Goal: Task Accomplishment & Management: Manage account settings

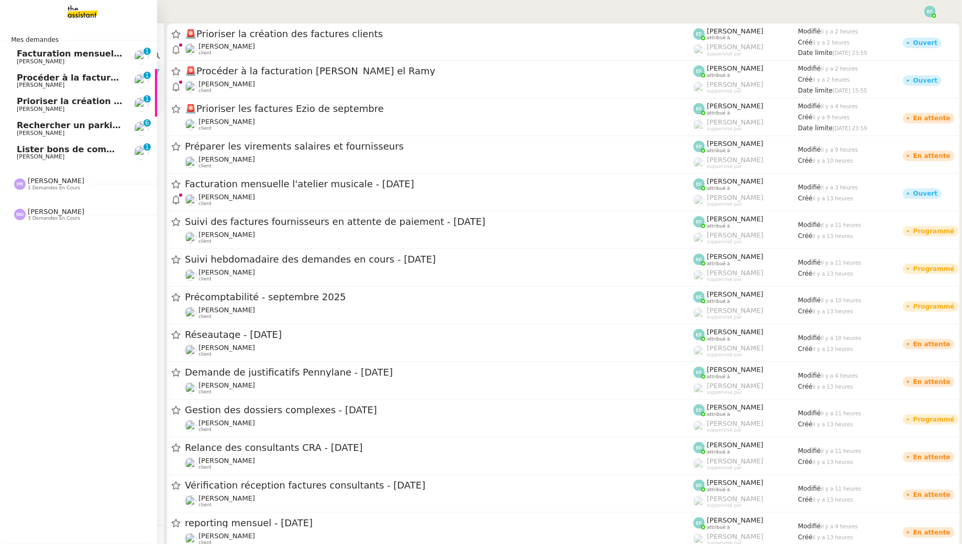
click at [55, 130] on span "[PERSON_NAME]" at bounding box center [41, 133] width 48 height 7
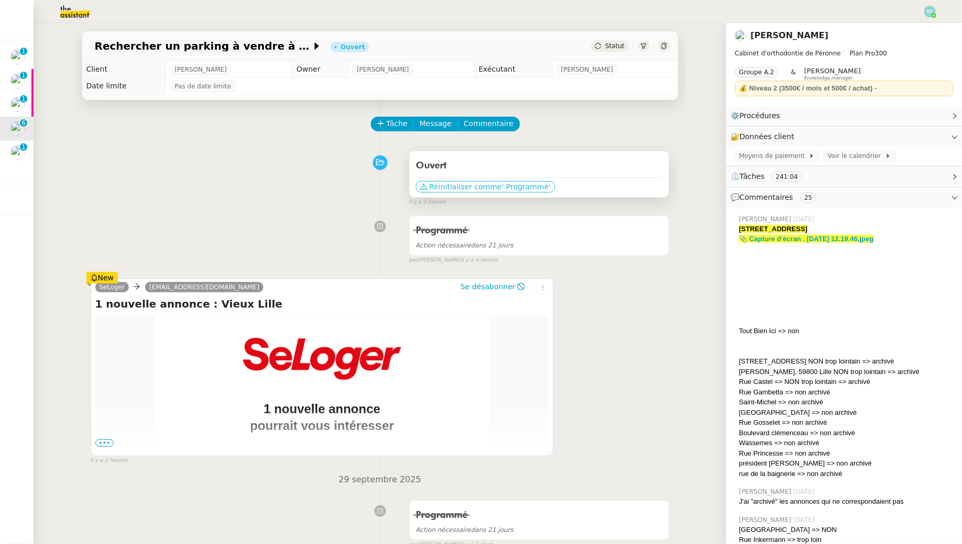
click at [513, 185] on span "' Programmé'" at bounding box center [526, 187] width 49 height 10
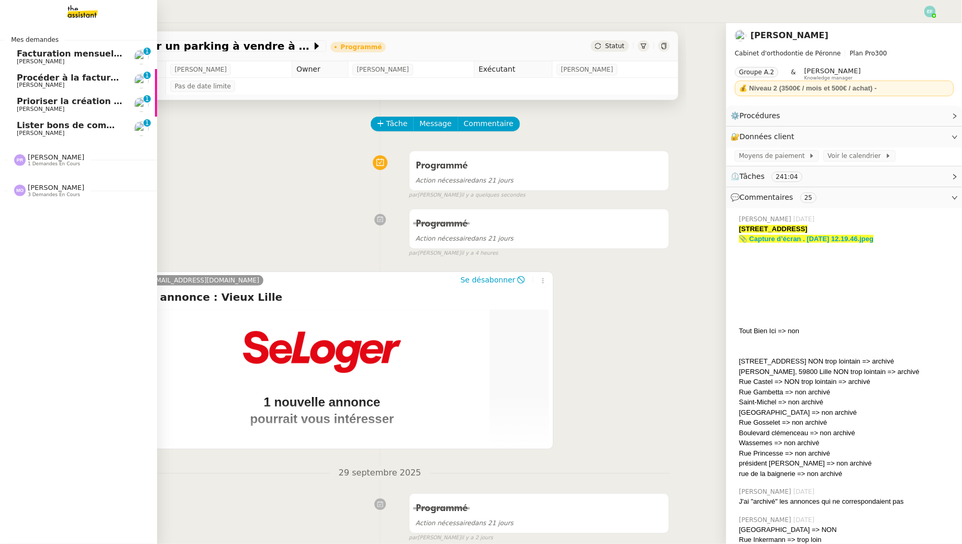
click at [50, 123] on span "Lister bons de commande manquants à [PERSON_NAME]" at bounding box center [150, 125] width 267 height 10
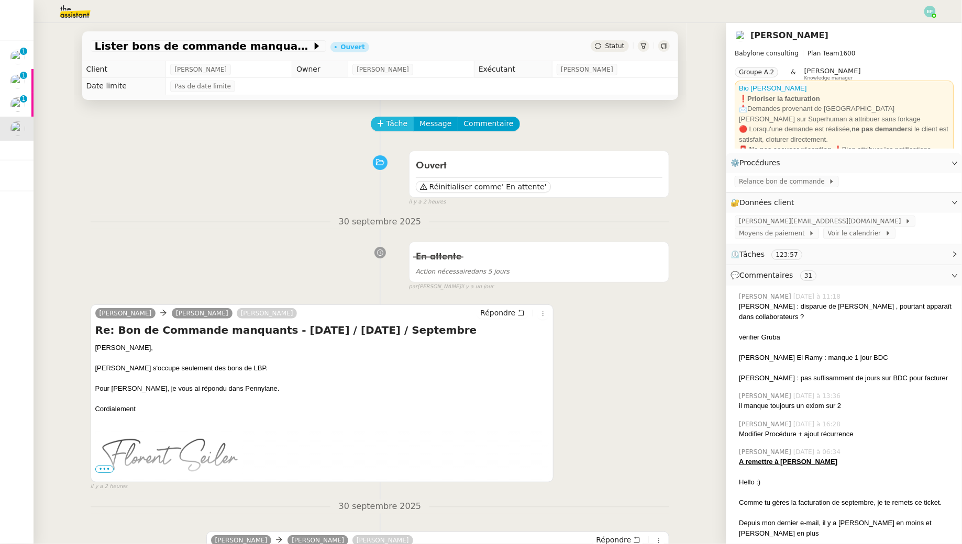
click at [391, 123] on span "Tâche" at bounding box center [396, 124] width 21 height 12
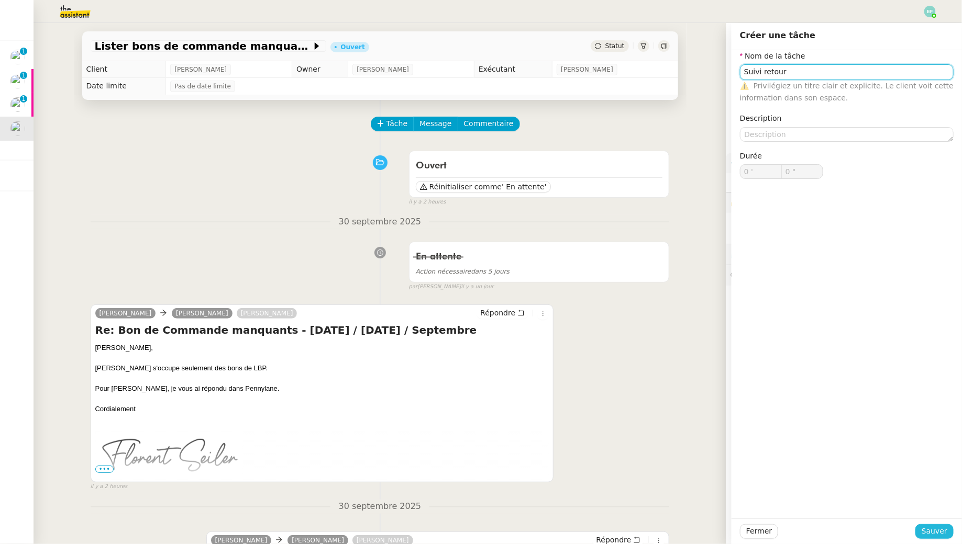
type input "Suivi retour"
click at [925, 527] on span "Sauver" at bounding box center [934, 532] width 26 height 12
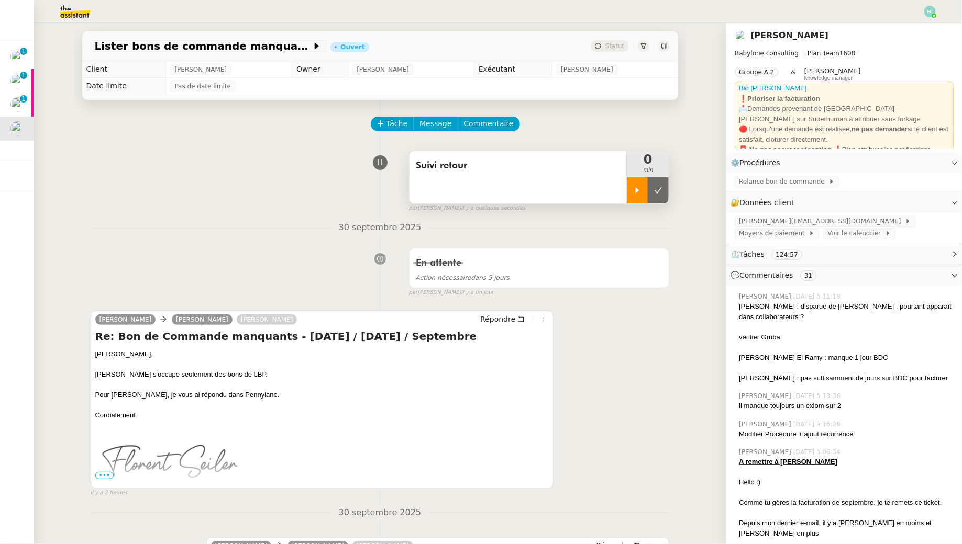
click at [635, 185] on div at bounding box center [637, 190] width 21 height 26
click at [550, 183] on div "Suivi retour" at bounding box center [518, 177] width 218 height 52
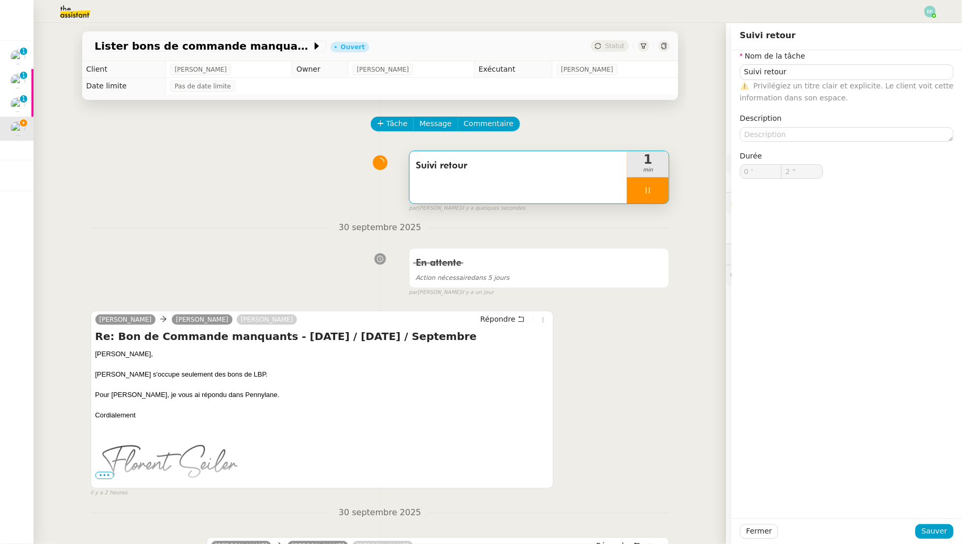
type input "3 ""
click at [849, 132] on textarea at bounding box center [847, 134] width 214 height 15
type textarea "Vr"
type input "4 ""
type textarea "Vérif"
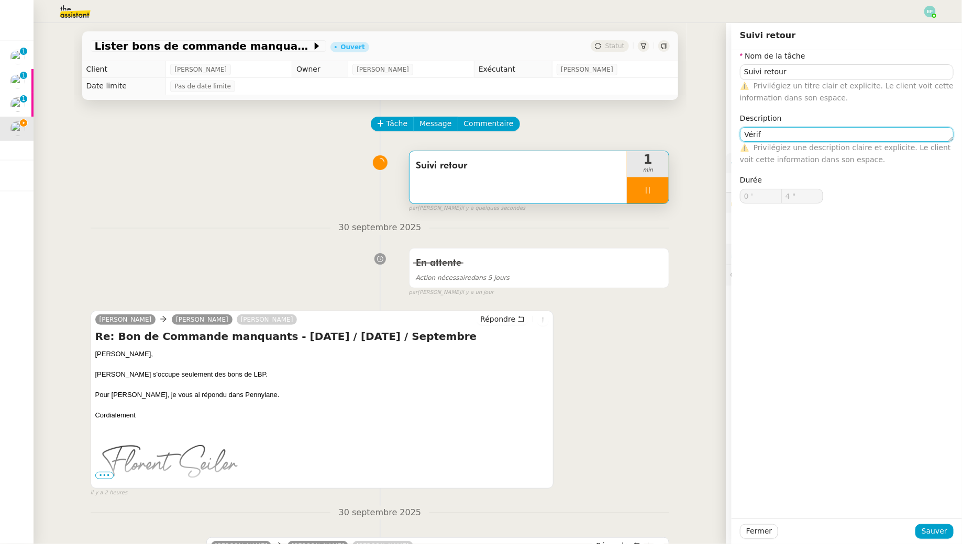
type input "5 ""
type textarea "Vérifier Pen"
type input "6 ""
type textarea "Vérifier Pennylane p"
type input "7 ""
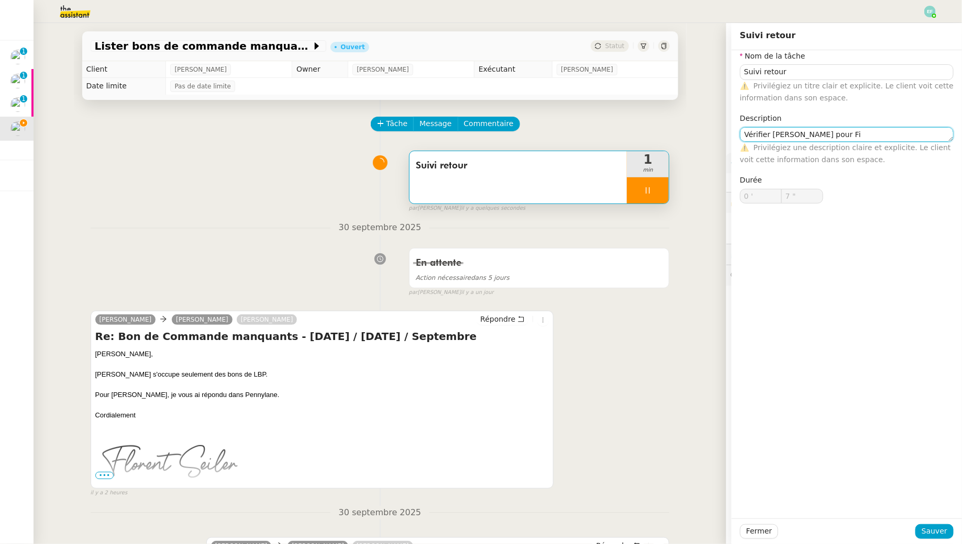
type textarea "Vérifier [PERSON_NAME] pour Fio"
type input "8 ""
type textarea "Vérifier [PERSON_NAME] pour [PERSON_NAME]"
type input "9 ""
type textarea "Vérifier [PERSON_NAME] pour [PERSON_NAME]"
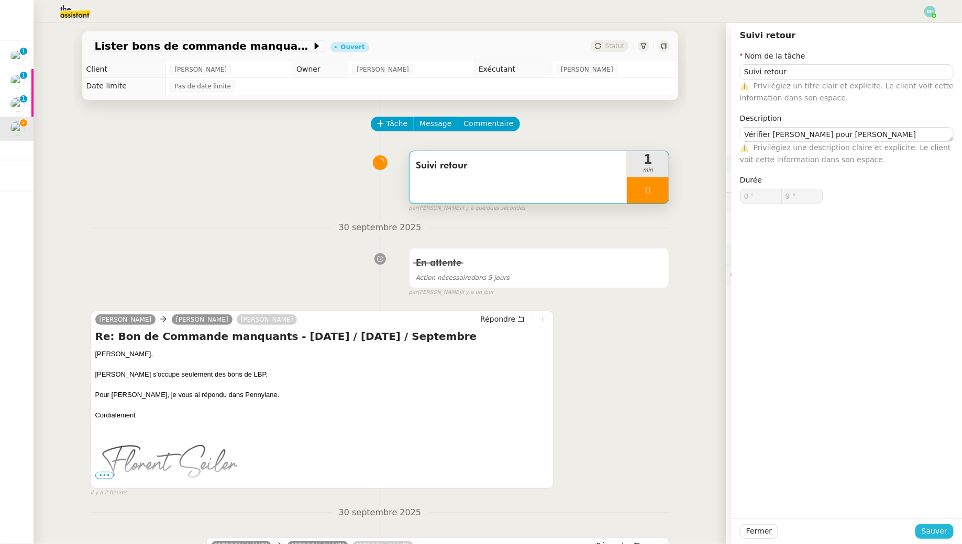
click at [926, 537] on span "Sauver" at bounding box center [934, 532] width 26 height 12
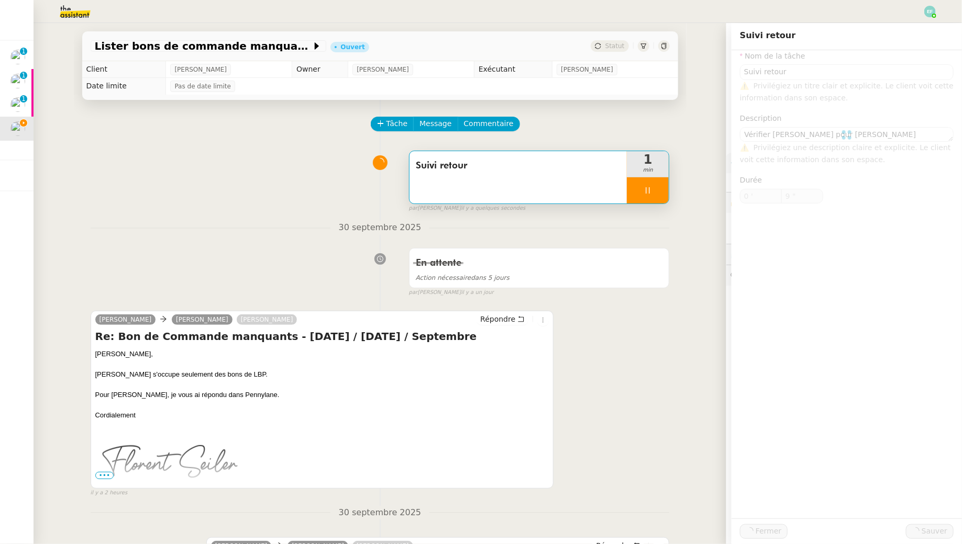
type input "10 ""
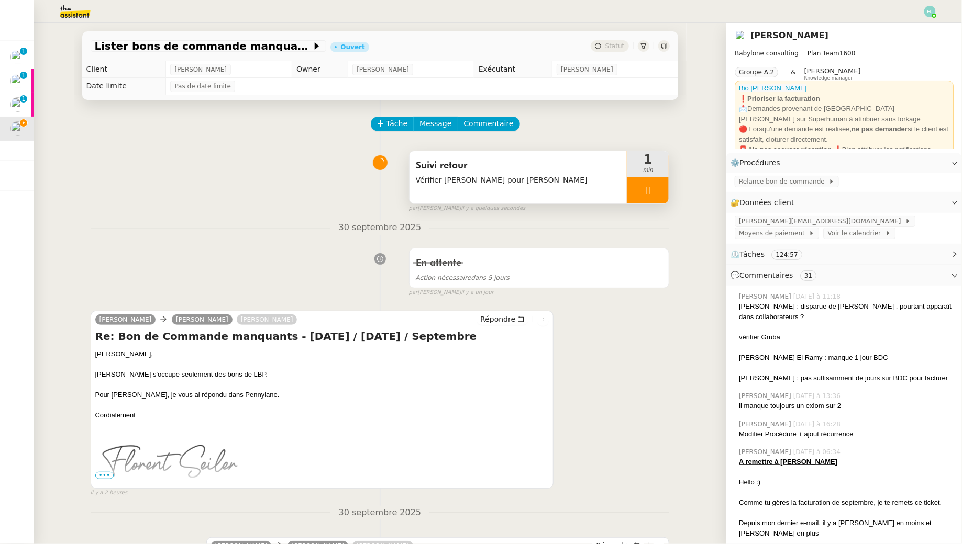
click at [655, 191] on div at bounding box center [648, 190] width 42 height 26
click at [655, 191] on icon at bounding box center [658, 190] width 8 height 8
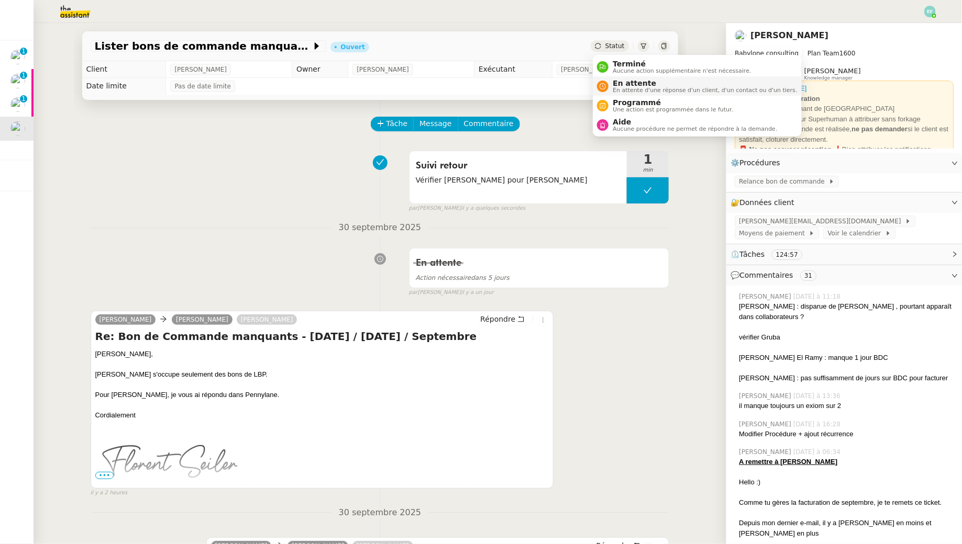
click at [618, 87] on span "En attente d'une réponse d'un client, d'un contact ou d'un tiers." at bounding box center [705, 90] width 184 height 6
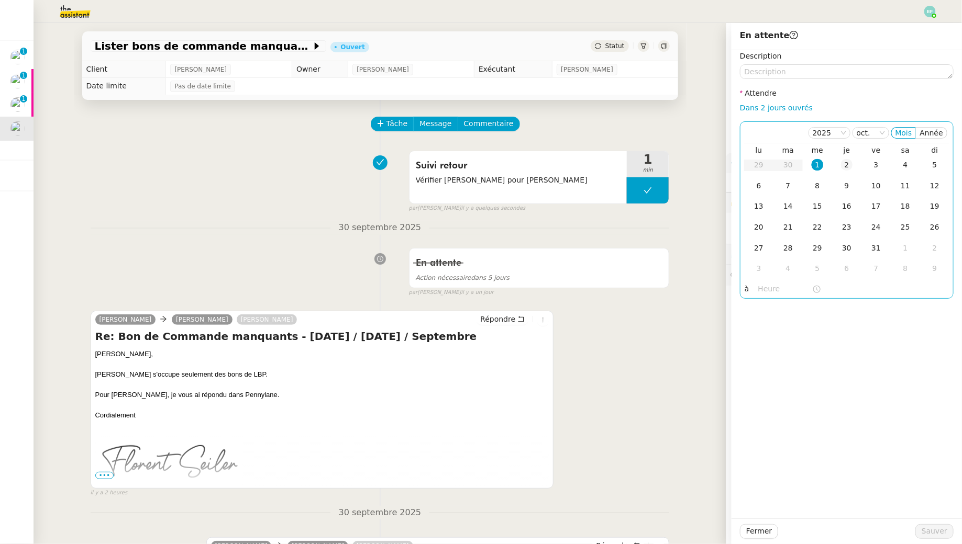
click at [849, 171] on td "2" at bounding box center [846, 165] width 29 height 21
click at [928, 531] on span "Sauver" at bounding box center [934, 532] width 26 height 12
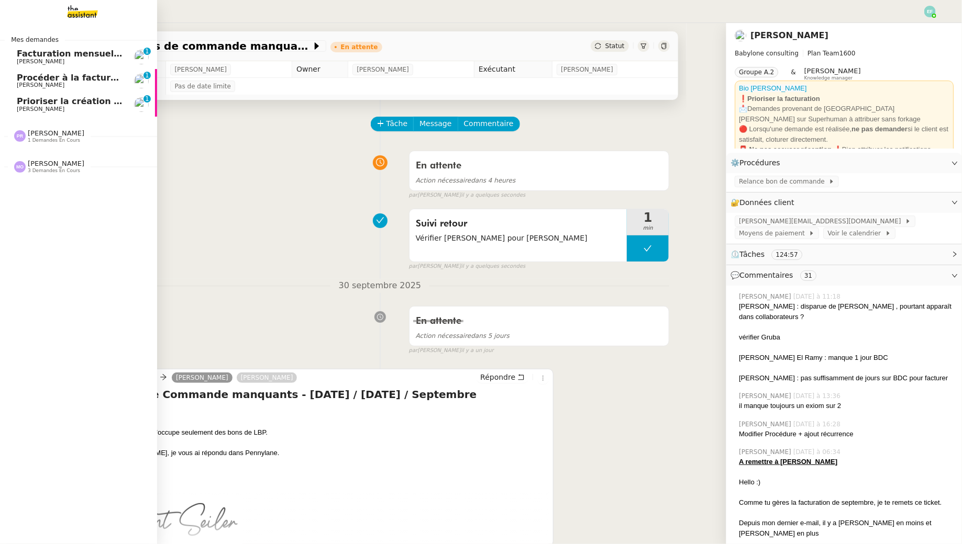
click at [26, 103] on span "Prioriser la création des factures clients" at bounding box center [112, 101] width 190 height 10
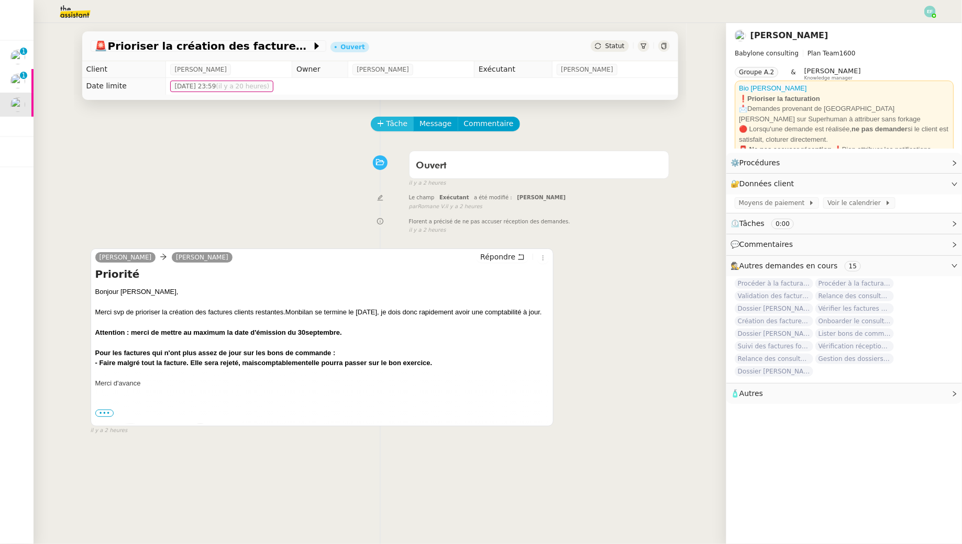
click at [386, 123] on span "Tâche" at bounding box center [396, 124] width 21 height 12
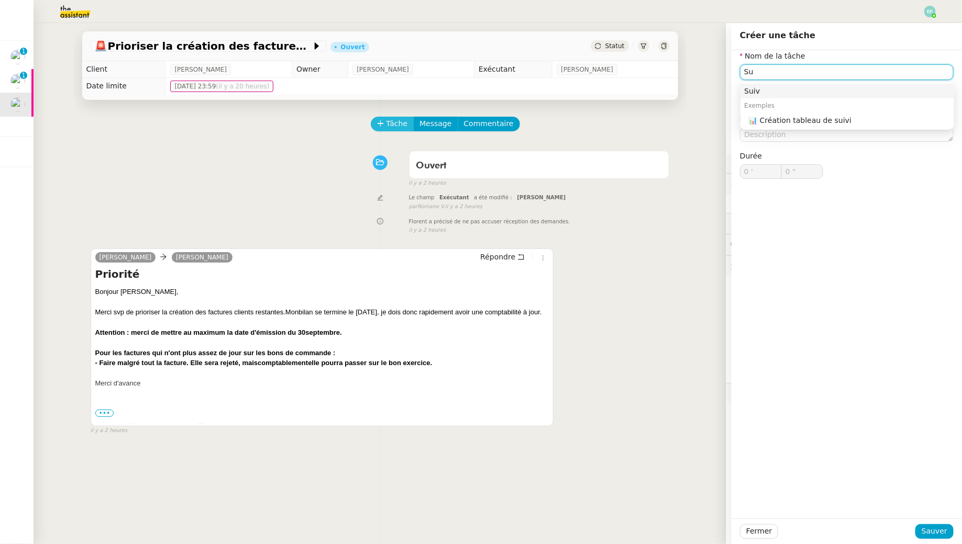
type input "S"
type input "Etude de la demande"
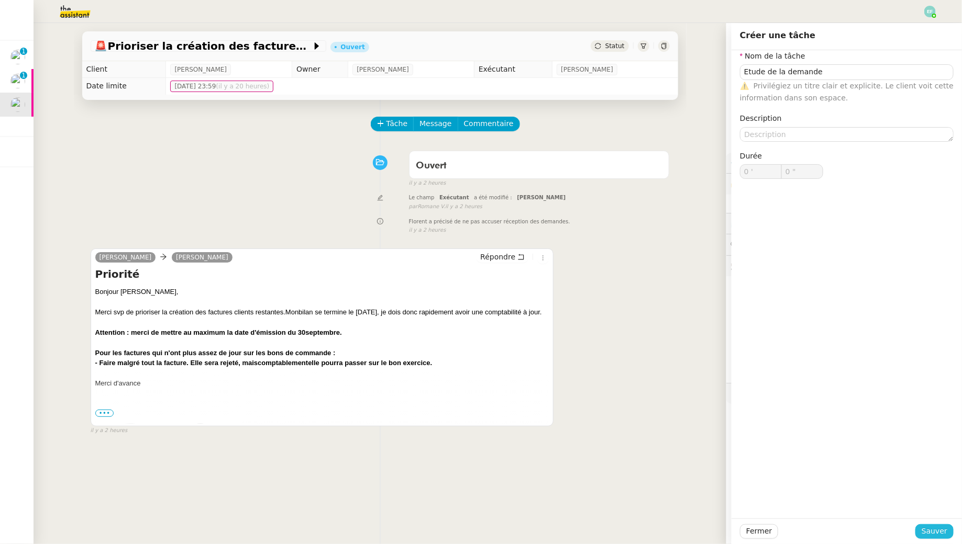
click at [937, 536] on span "Sauver" at bounding box center [934, 532] width 26 height 12
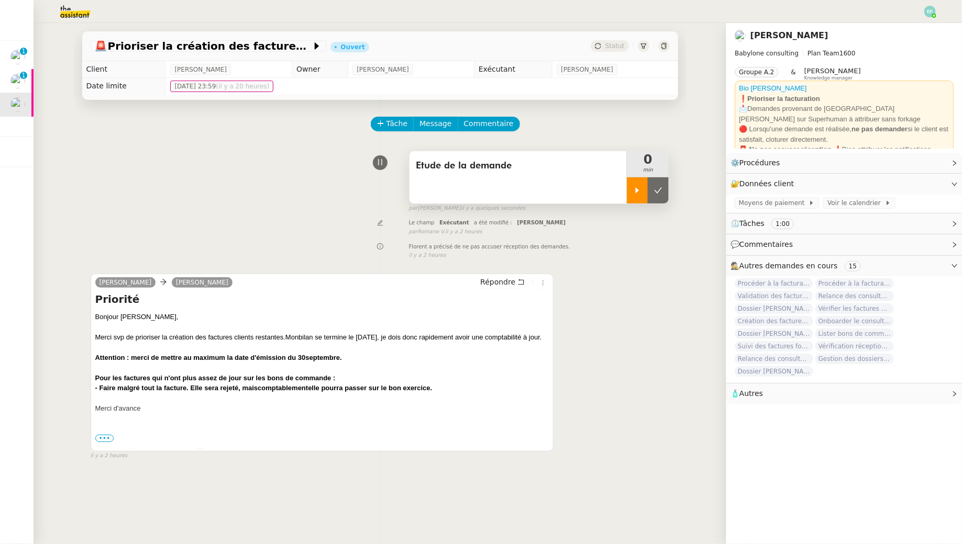
click at [629, 190] on div at bounding box center [637, 190] width 21 height 26
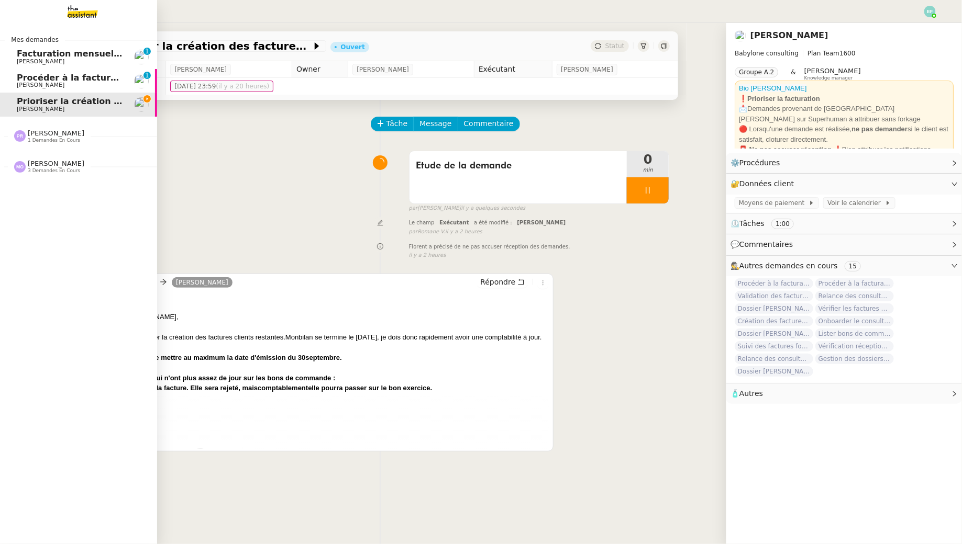
click at [32, 77] on span "Procéder à la facturation [PERSON_NAME] el Ramy" at bounding box center [136, 78] width 239 height 10
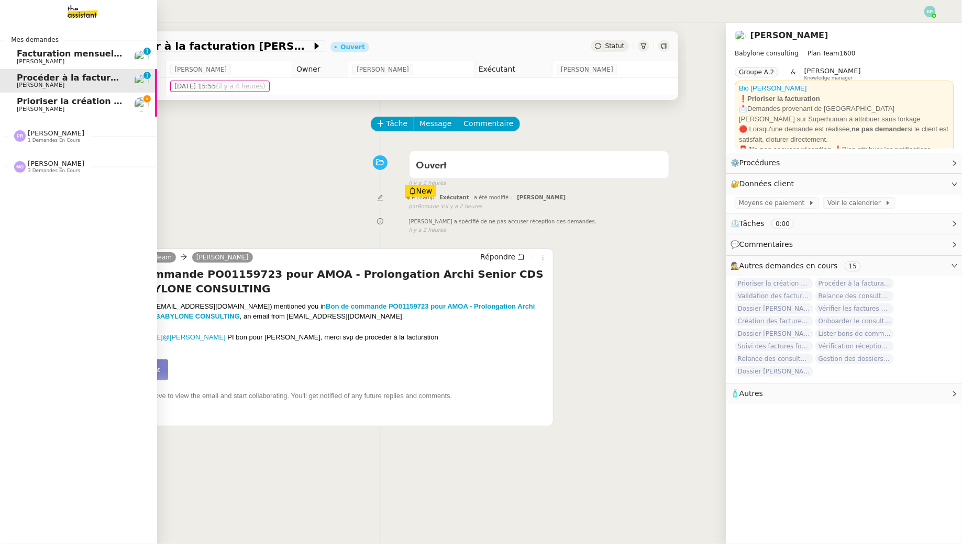
click at [37, 108] on span "[PERSON_NAME]" at bounding box center [41, 109] width 48 height 7
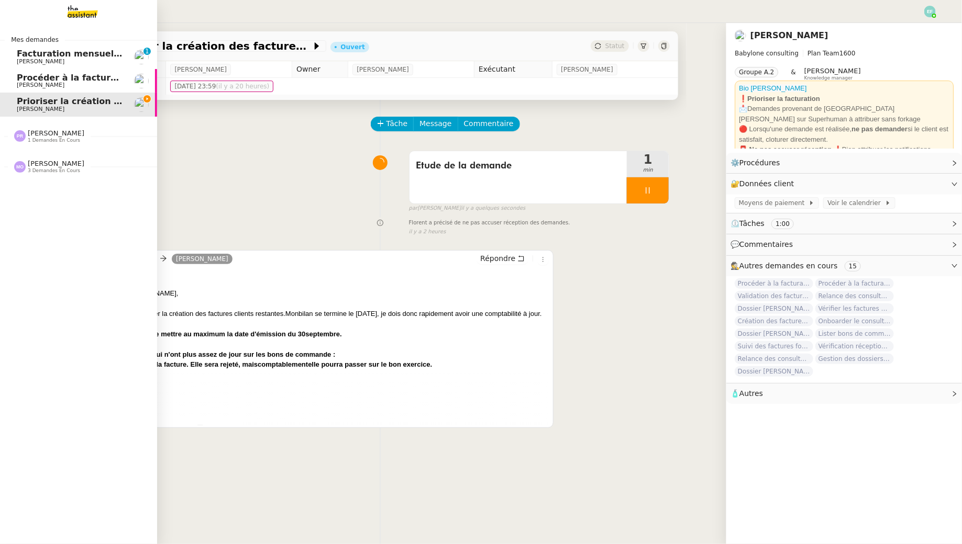
click at [81, 46] on link "Facturation mensuelle l'atelier musicale - [DATE] [PERSON_NAME] 0 1 2 3 4 5 6 7…" at bounding box center [78, 57] width 157 height 24
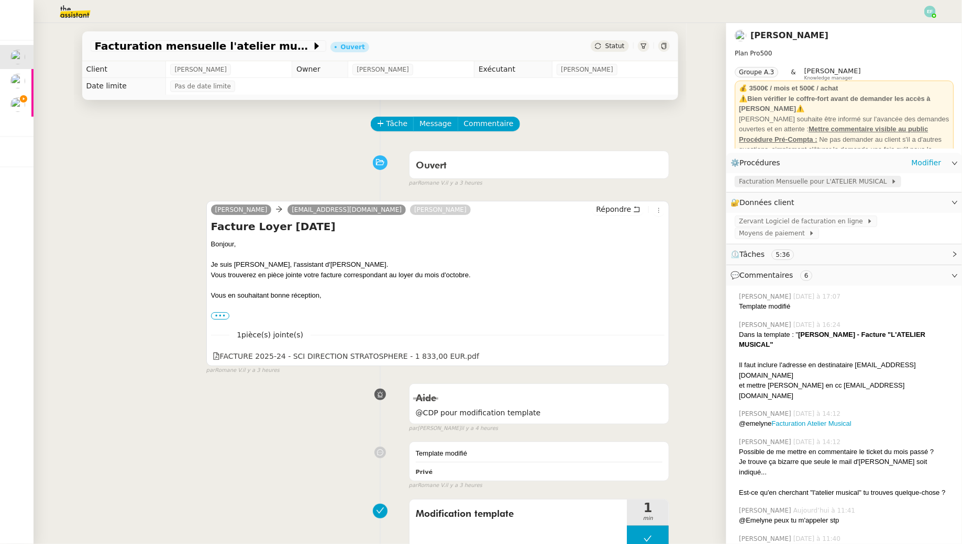
click at [776, 184] on span "Facturation Mensuelle pour L'ATELIER MUSICAL" at bounding box center [815, 181] width 152 height 10
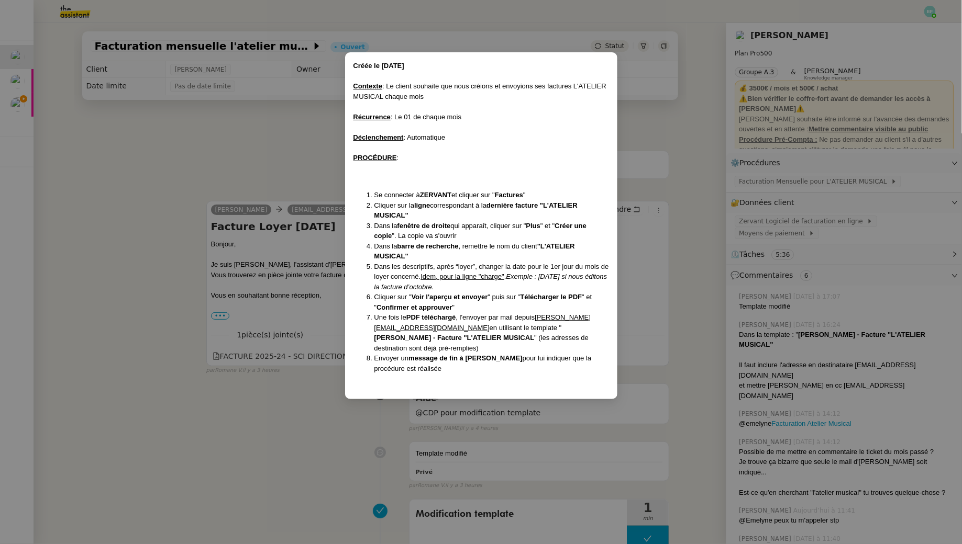
click at [266, 157] on nz-modal-container "Créée le [DATE] Contexte : Le client souhaite que nous créions et envoyions ses…" at bounding box center [481, 272] width 962 height 544
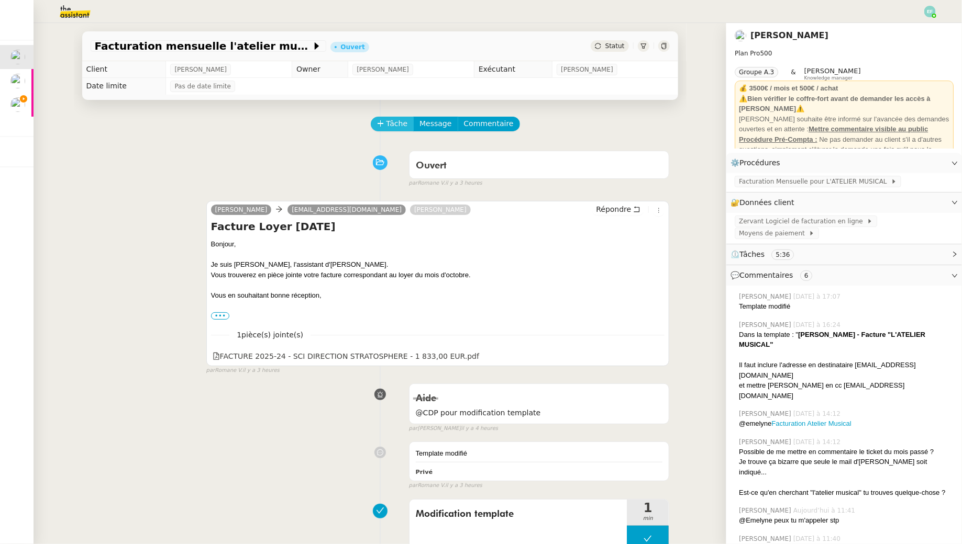
click at [392, 123] on span "Tâche" at bounding box center [396, 124] width 21 height 12
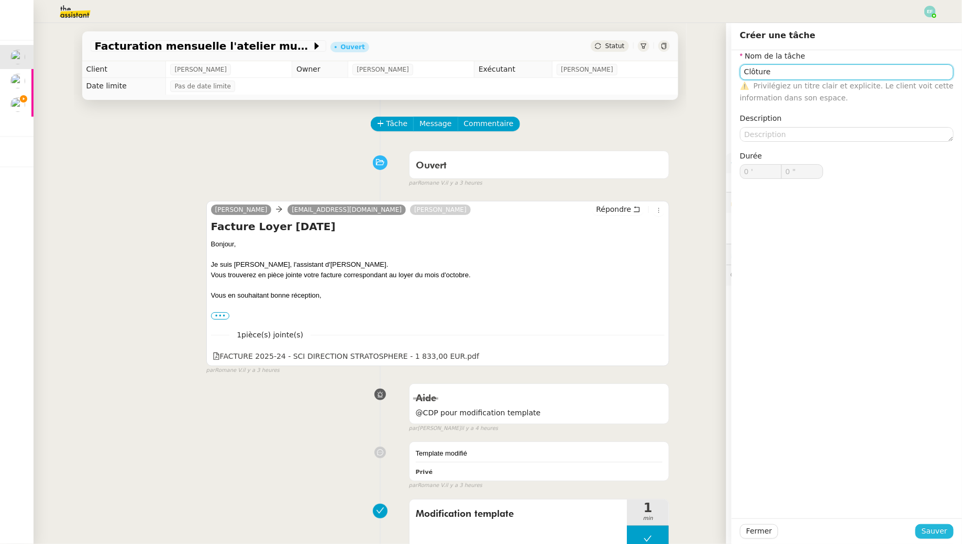
type input "Clôture"
click at [929, 530] on span "Sauver" at bounding box center [934, 532] width 26 height 12
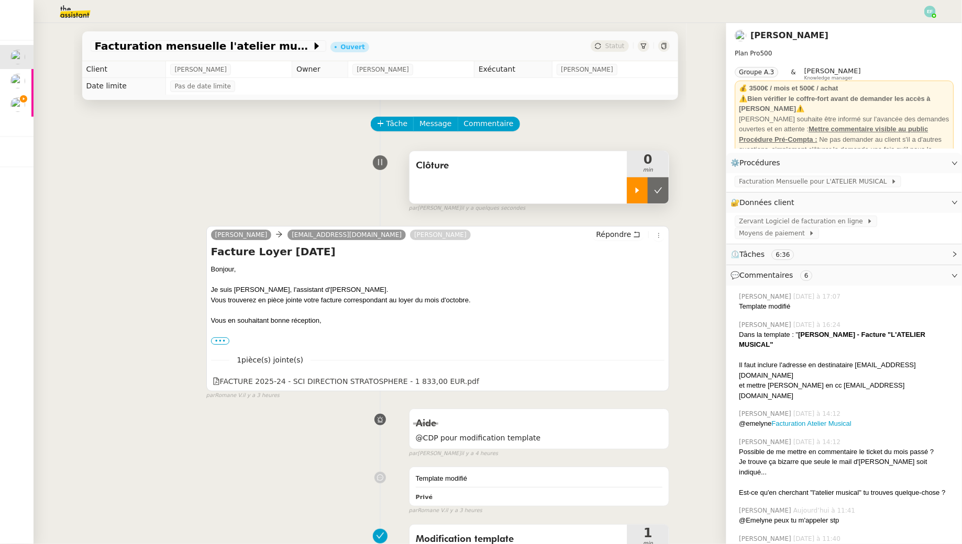
click at [641, 192] on icon at bounding box center [637, 190] width 8 height 8
click at [439, 123] on span "Message" at bounding box center [435, 124] width 32 height 12
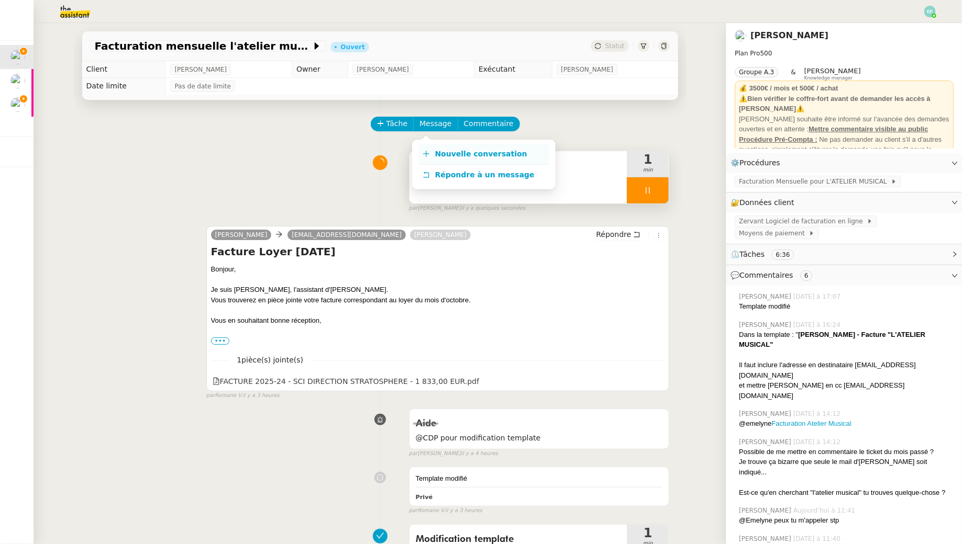
click at [448, 148] on link "Nouvelle conversation" at bounding box center [483, 154] width 131 height 21
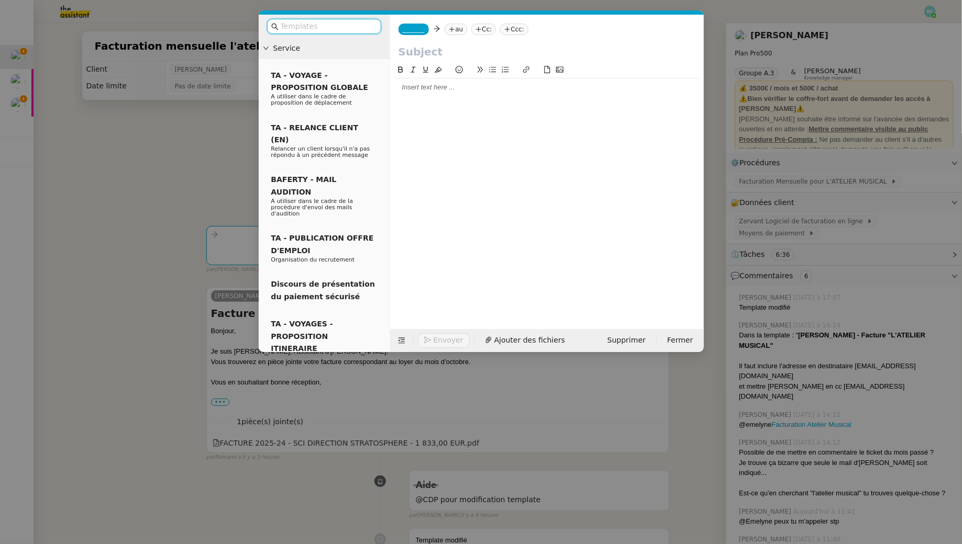
click at [355, 26] on input "text" at bounding box center [328, 26] width 94 height 12
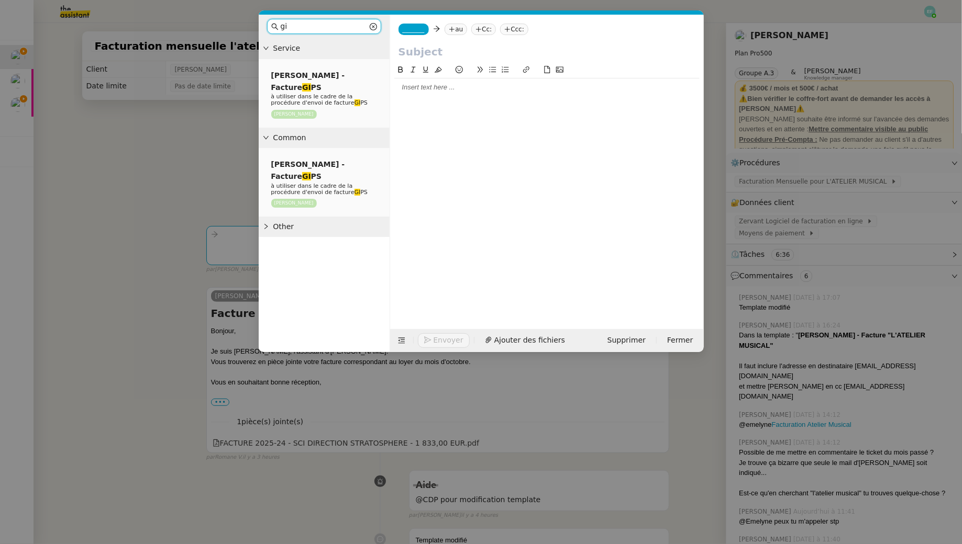
type input "g"
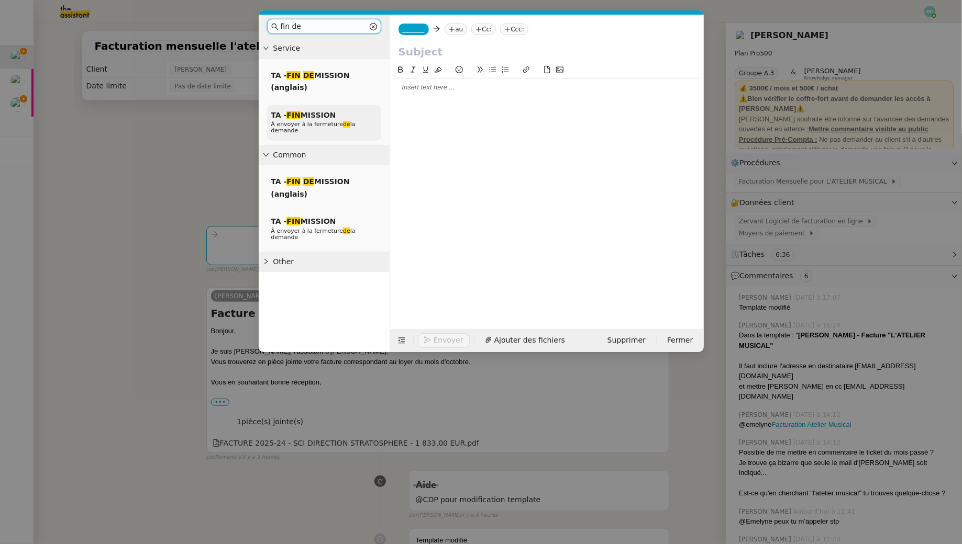
type input "fin de"
click at [346, 116] on div "TA - FIN MISSION À envoyer à la fermeture de la demande" at bounding box center [324, 123] width 114 height 36
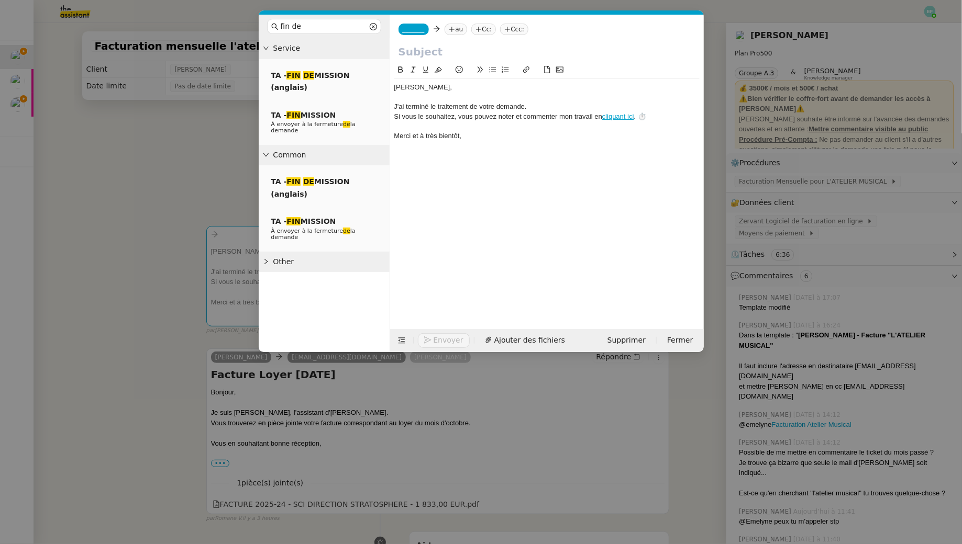
click at [413, 31] on span "_______" at bounding box center [414, 29] width 22 height 7
click at [436, 50] on span "[EMAIL_ADDRESS][DOMAIN_NAME]" at bounding box center [452, 53] width 101 height 6
click at [475, 32] on nz-tag "au" at bounding box center [486, 30] width 23 height 12
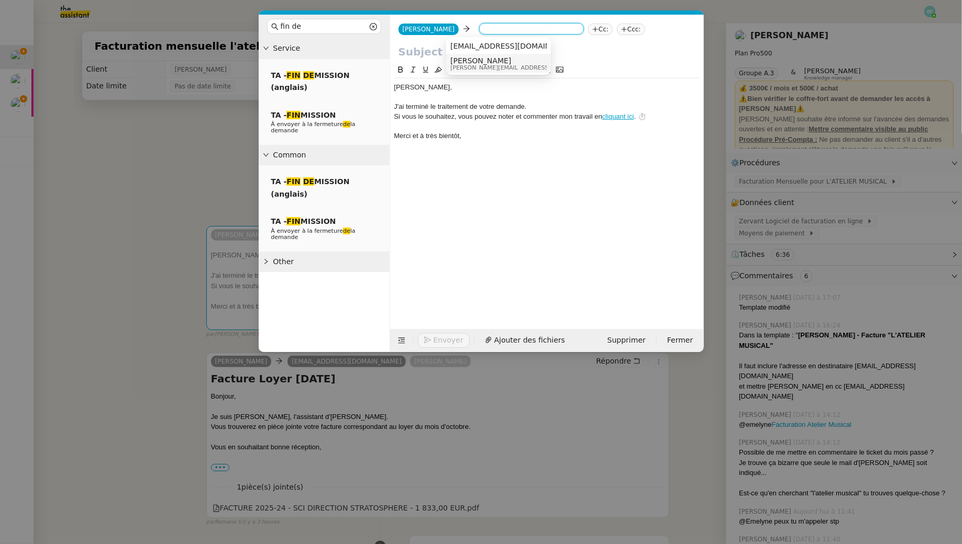
click at [212, 130] on nz-modal-container "fin de Service TA - FIN DE MISSION (anglais) TA - FIN MISSION À envoyer à la fe…" at bounding box center [481, 272] width 962 height 544
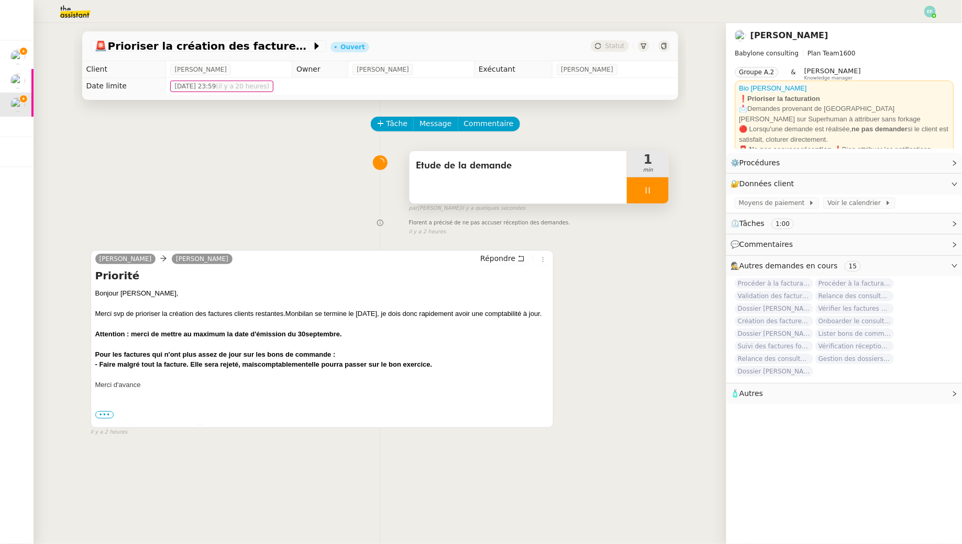
click at [644, 193] on icon at bounding box center [647, 190] width 8 height 8
click at [660, 195] on button at bounding box center [658, 190] width 21 height 26
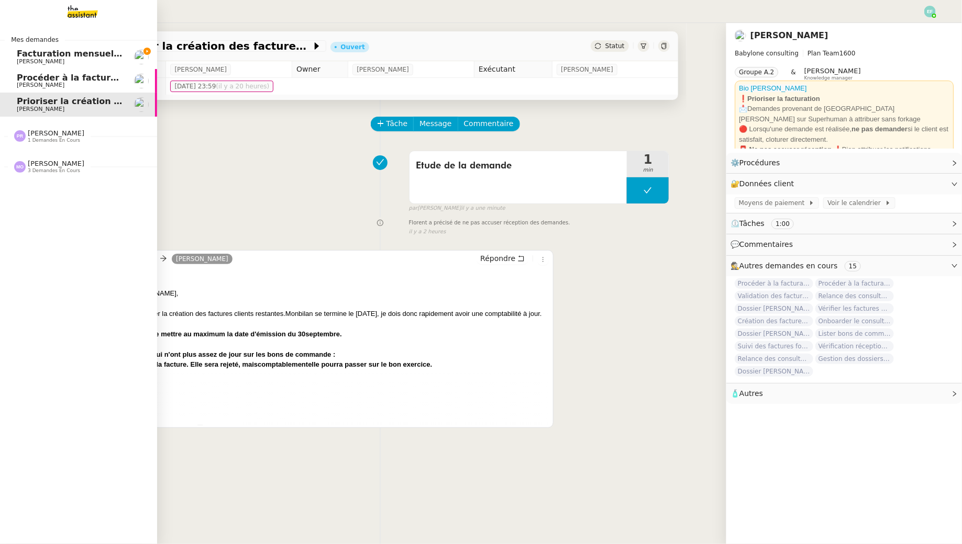
click at [27, 52] on span "Facturation mensuelle l'atelier musicale - [DATE]" at bounding box center [132, 54] width 230 height 10
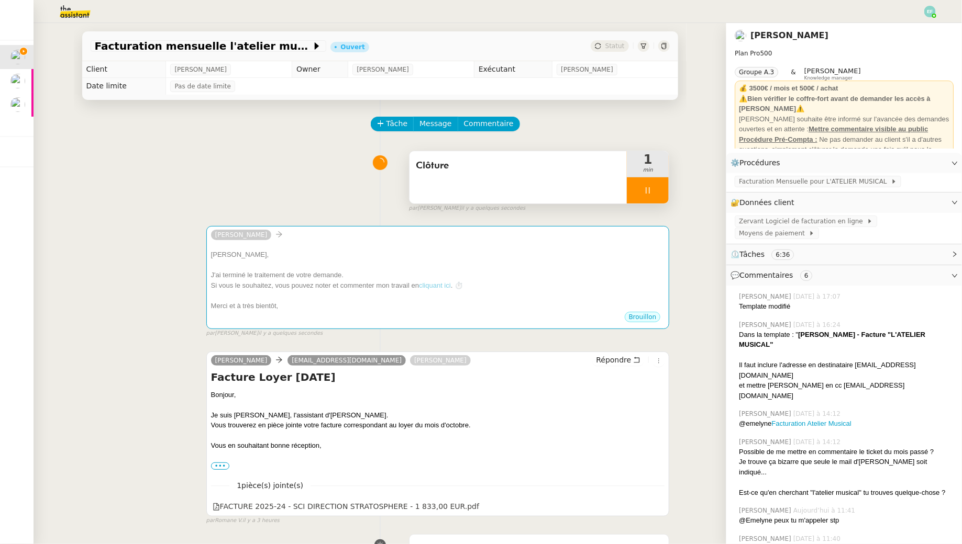
click at [652, 195] on div at bounding box center [648, 190] width 42 height 26
click at [659, 199] on button at bounding box center [658, 190] width 21 height 26
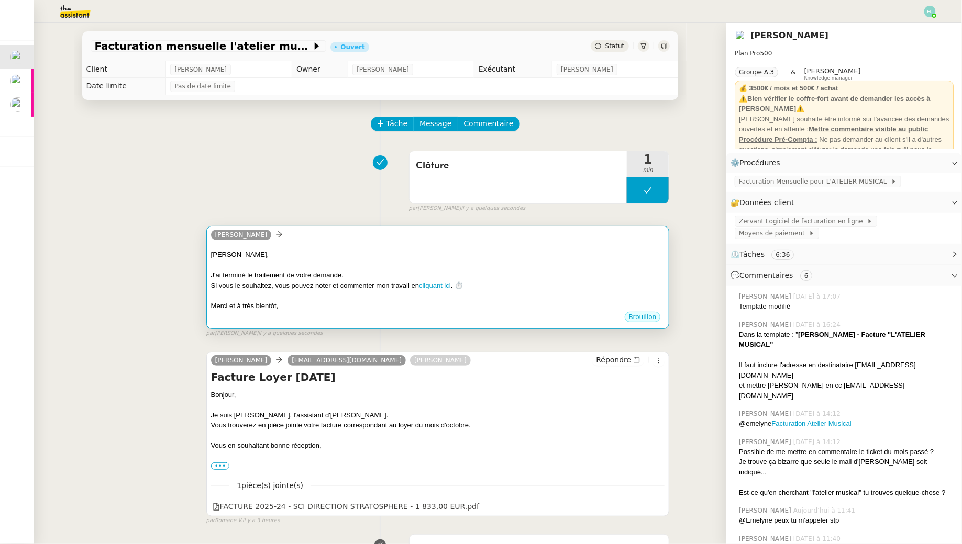
click at [561, 273] on div "J'ai terminé le traitement de votre demande." at bounding box center [438, 275] width 454 height 10
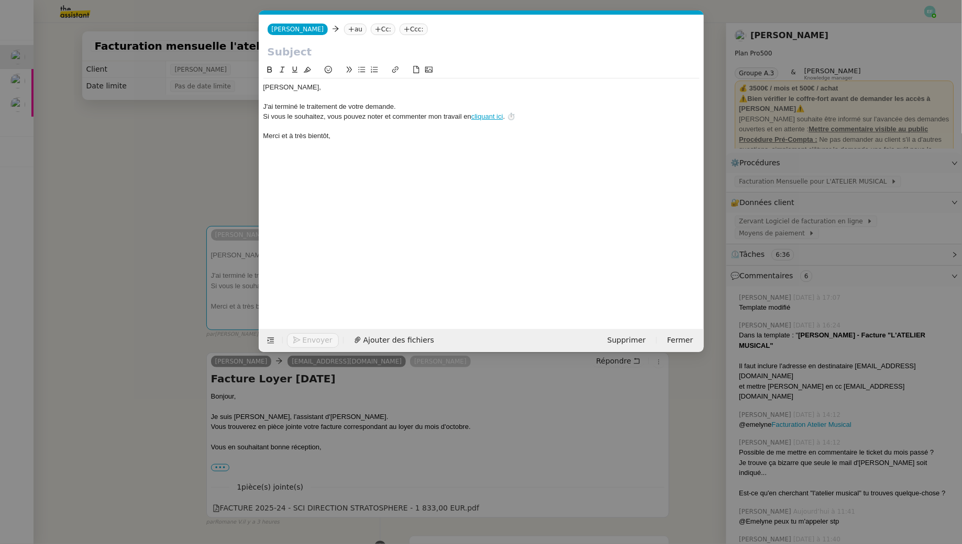
scroll to position [0, 22]
click at [344, 31] on nz-tag "au" at bounding box center [355, 30] width 23 height 12
click at [375, 63] on span "[PERSON_NAME]" at bounding box center [393, 61] width 149 height 8
click at [298, 51] on input "text" at bounding box center [482, 52] width 428 height 16
click at [177, 130] on nz-modal-container "Service TA - VOYAGE - PROPOSITION GLOBALE A utiliser dans le cadre de propositi…" at bounding box center [481, 272] width 962 height 544
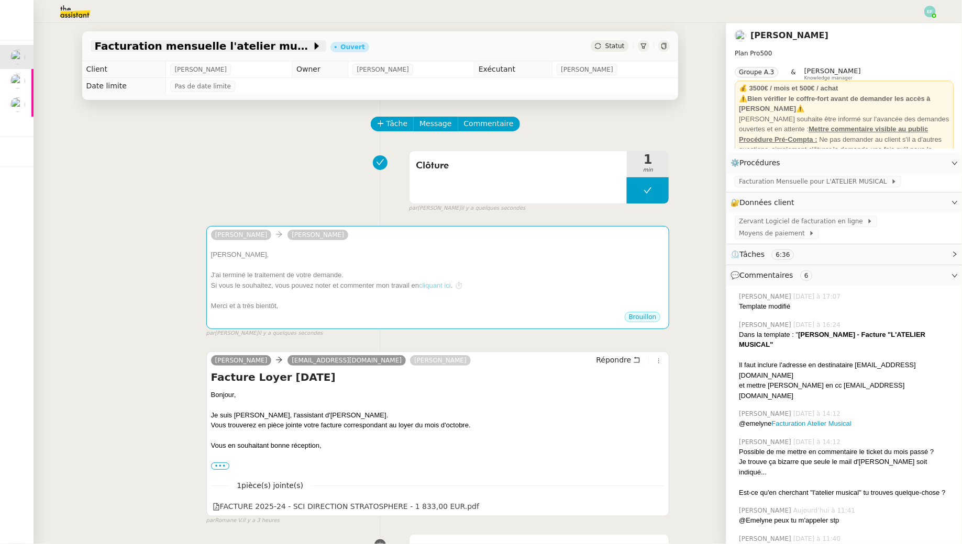
click at [216, 42] on span "Facturation mensuelle l'atelier musicale - [DATE]" at bounding box center [203, 46] width 217 height 10
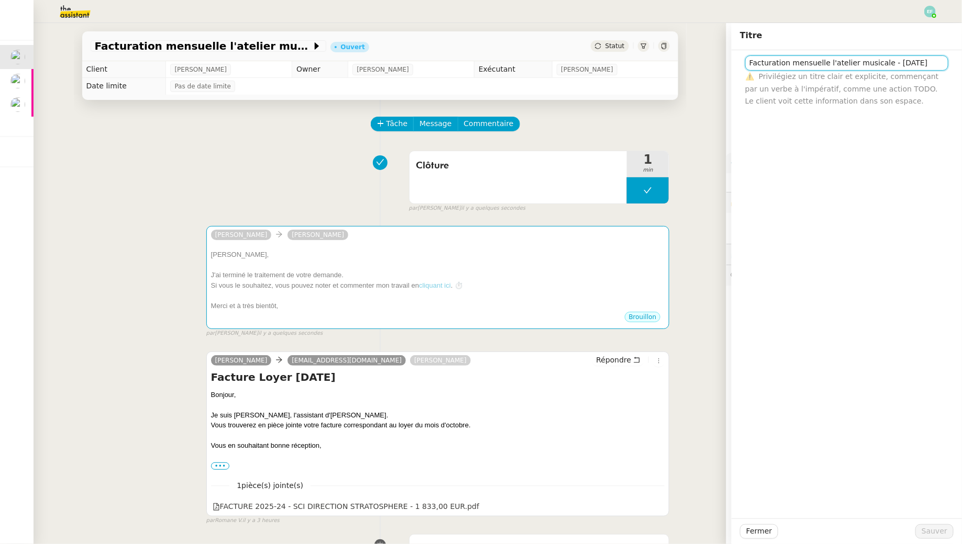
click at [771, 68] on input "Facturation mensuelle l'atelier musicale - [DATE]" at bounding box center [846, 62] width 203 height 15
type input "Facturation mensuelle l'atelier musicale - [DATE]"
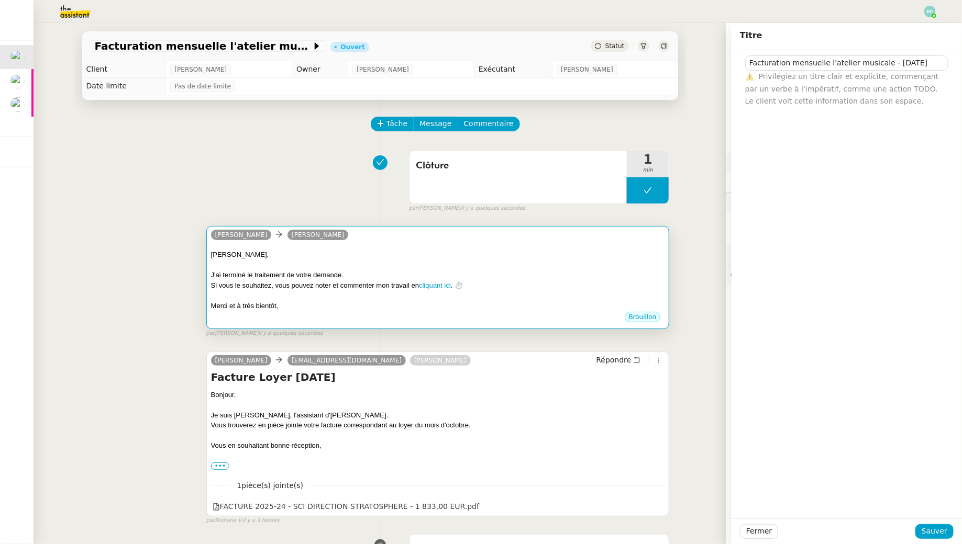
click at [599, 234] on div "[PERSON_NAME]" at bounding box center [438, 237] width 454 height 16
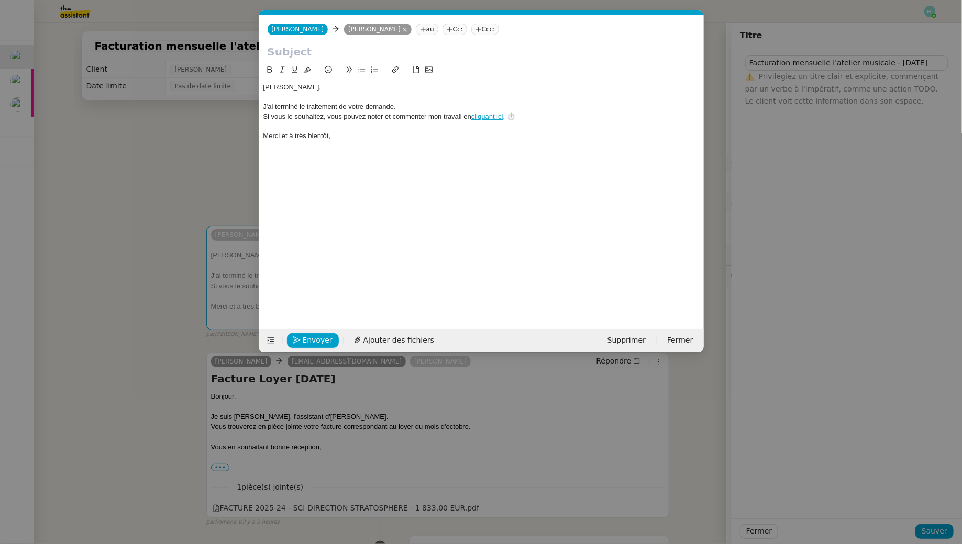
scroll to position [0, 22]
click at [312, 52] on input "text" at bounding box center [482, 52] width 428 height 16
paste input "Facturation mensuelle l'atelier musicale - [DATE]"
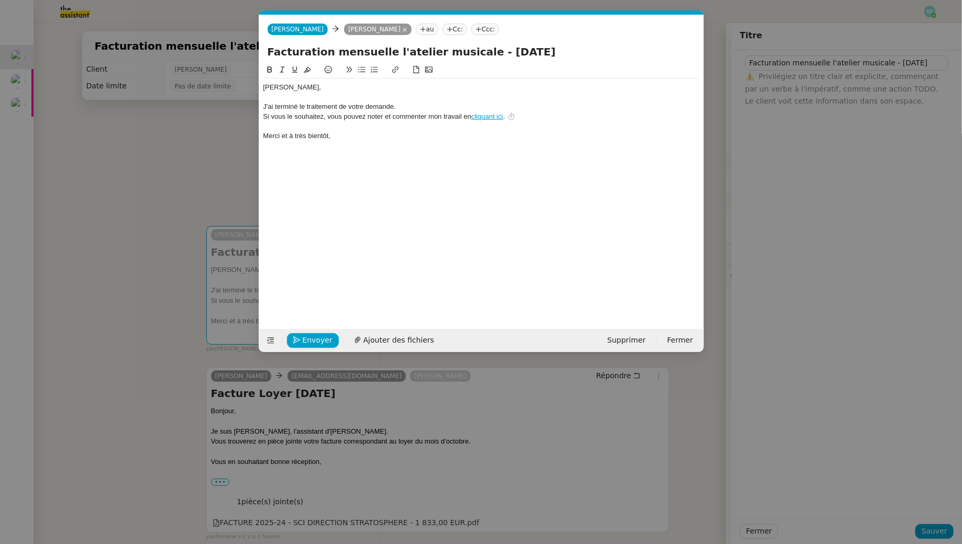
type input "Facturation mensuelle l'atelier musicale - [DATE]"
click at [336, 85] on div "[PERSON_NAME]﻿," at bounding box center [481, 87] width 436 height 9
click at [320, 340] on span "Envoyer" at bounding box center [318, 341] width 30 height 12
click at [320, 340] on span "Confirmer l'envoi" at bounding box center [334, 341] width 63 height 12
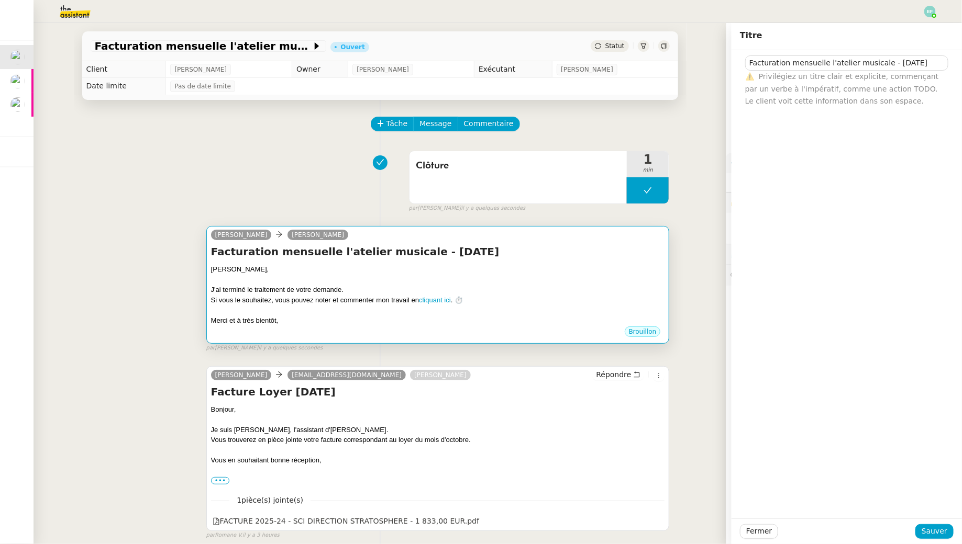
click at [459, 271] on div "﻿[PERSON_NAME]﻿," at bounding box center [438, 269] width 454 height 10
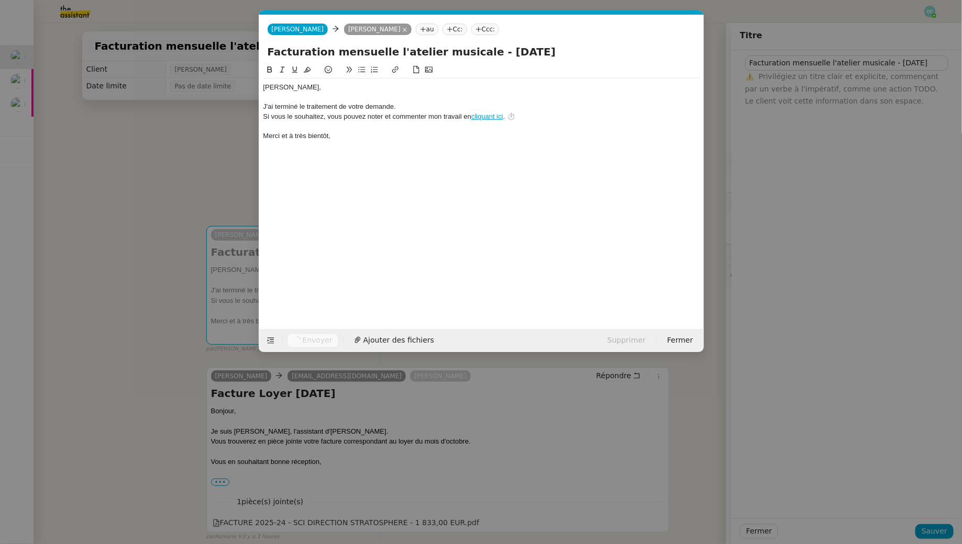
click at [196, 163] on nz-modal-container "Service TA - VOYAGE - PROPOSITION GLOBALE A utiliser dans le cadre de propositi…" at bounding box center [481, 272] width 962 height 544
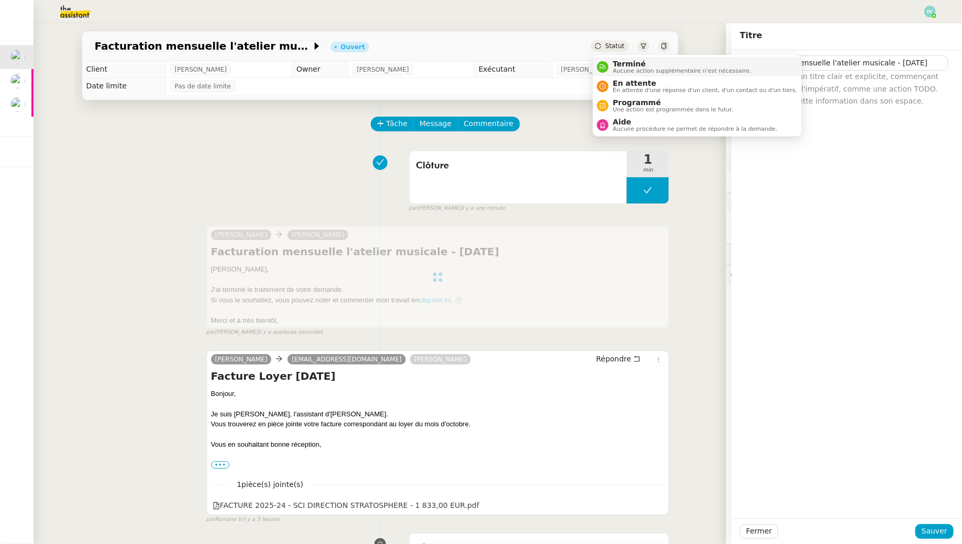
click at [618, 61] on span "Terminé" at bounding box center [682, 64] width 138 height 8
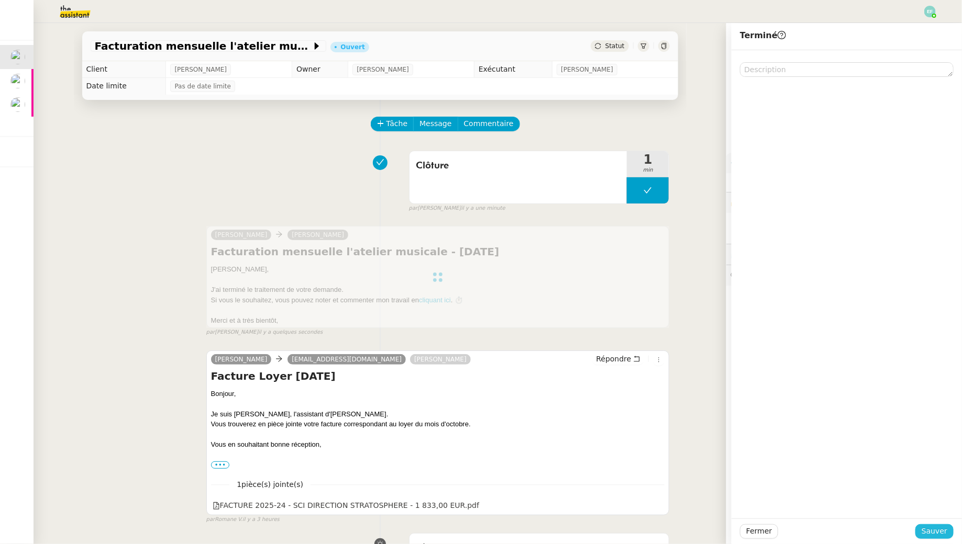
click at [931, 537] on span "Sauver" at bounding box center [934, 532] width 26 height 12
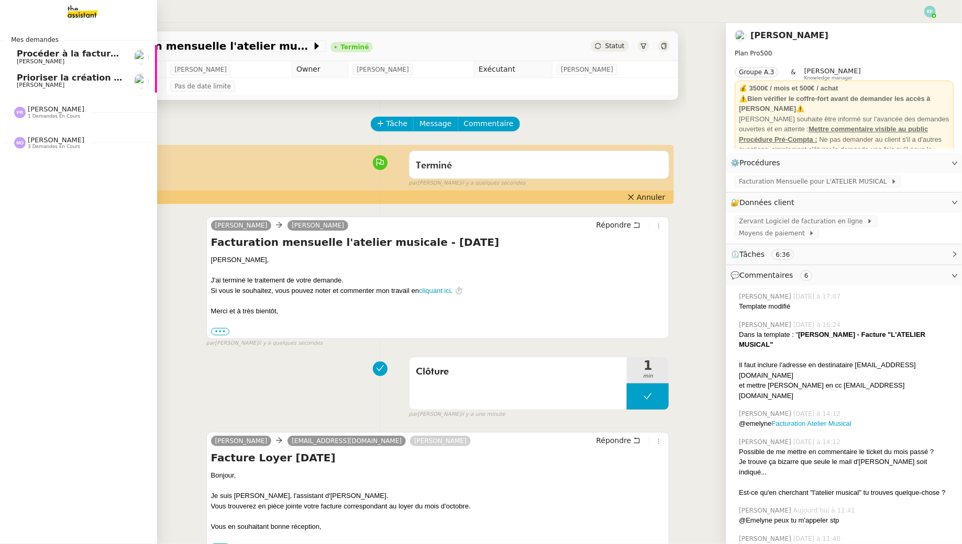
click at [48, 81] on span "Prioriser la création des factures clients" at bounding box center [112, 78] width 190 height 10
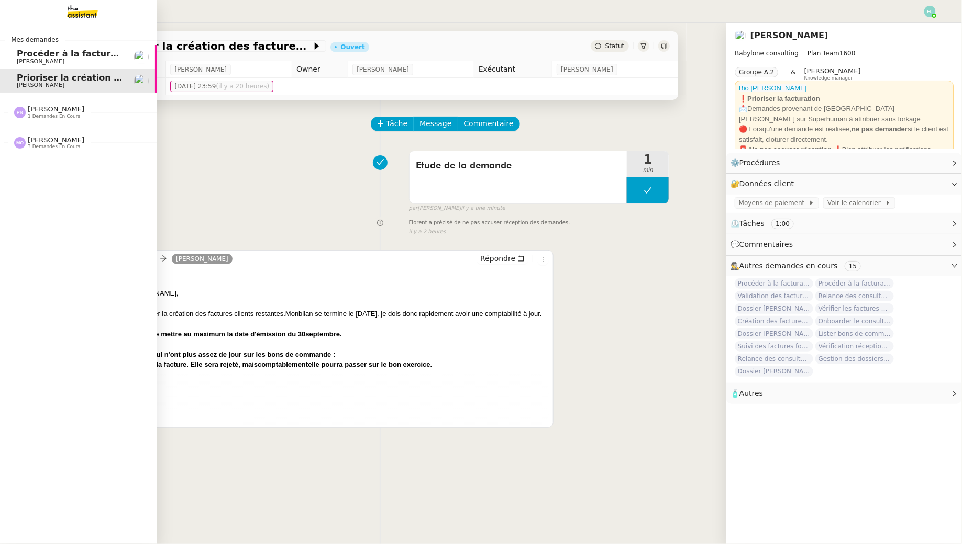
click at [88, 60] on span "[PERSON_NAME]" at bounding box center [70, 62] width 106 height 6
